Goal: Find specific page/section: Find specific page/section

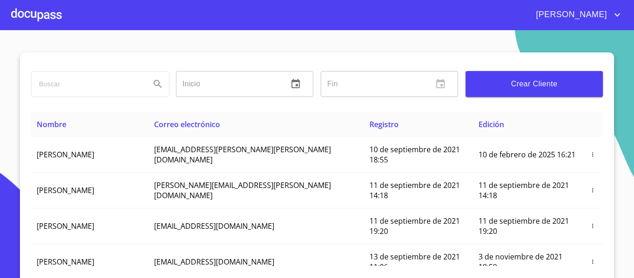
click at [51, 12] on div at bounding box center [36, 15] width 51 height 30
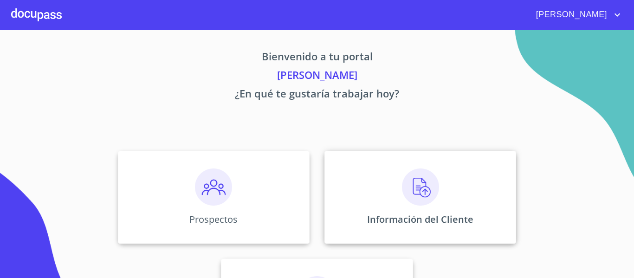
click at [359, 213] on div "Información del Cliente" at bounding box center [421, 197] width 192 height 93
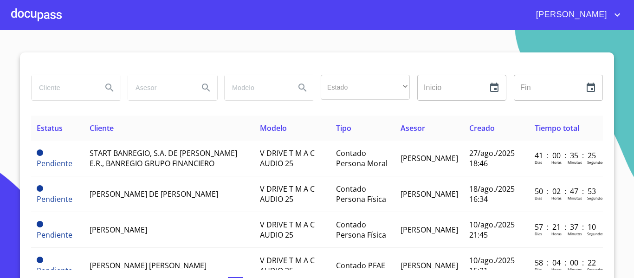
click at [66, 86] on input "search" at bounding box center [63, 87] width 63 height 25
type input "HANCAR"
click at [105, 87] on icon "Search" at bounding box center [109, 87] width 11 height 11
